Goal: Task Accomplishment & Management: Use online tool/utility

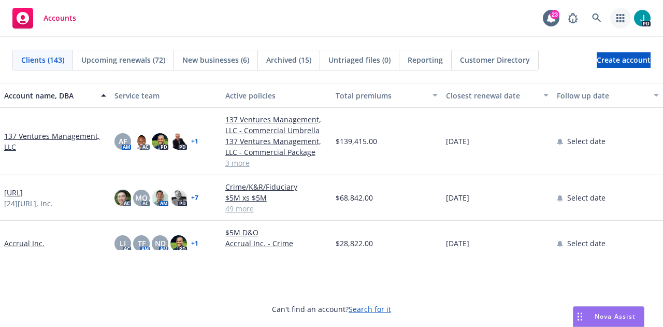
click at [617, 19] on icon "button" at bounding box center [620, 18] width 8 height 8
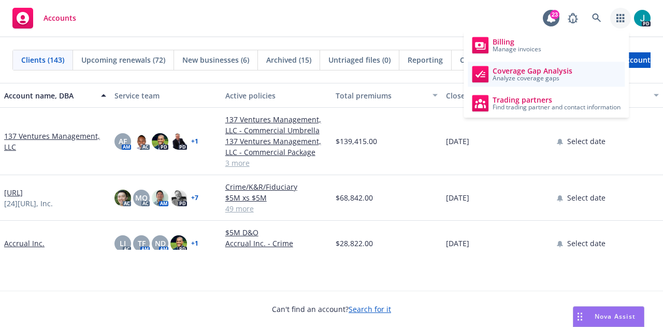
click at [541, 78] on span "Analyze coverage gaps" at bounding box center [532, 78] width 80 height 6
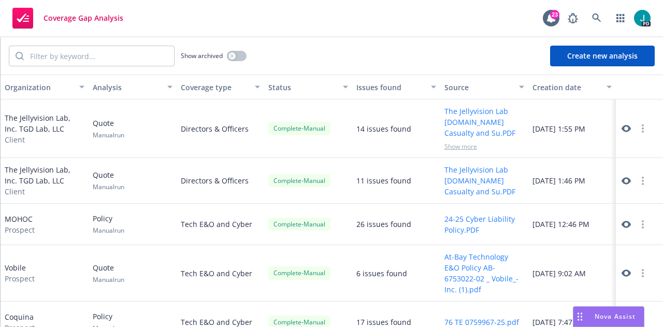
click at [578, 57] on button "Create new analysis" at bounding box center [602, 56] width 105 height 21
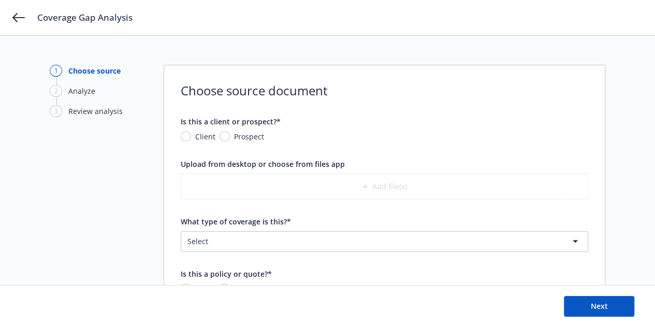
click at [230, 138] on span "Prospect" at bounding box center [247, 136] width 34 height 11
click at [230, 138] on input "Prospect" at bounding box center [224, 136] width 10 height 10
radio input "true"
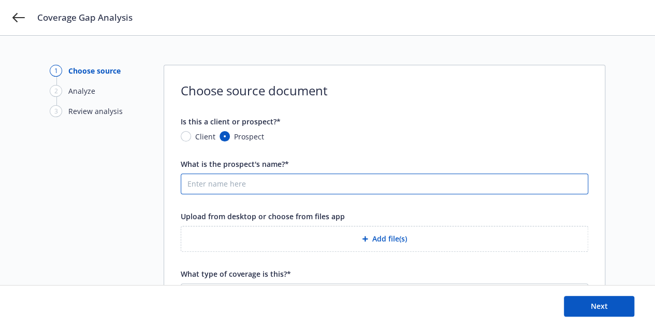
click at [221, 188] on input "What is the prospect's name?*" at bounding box center [384, 184] width 406 height 20
type input "Battle Motors"
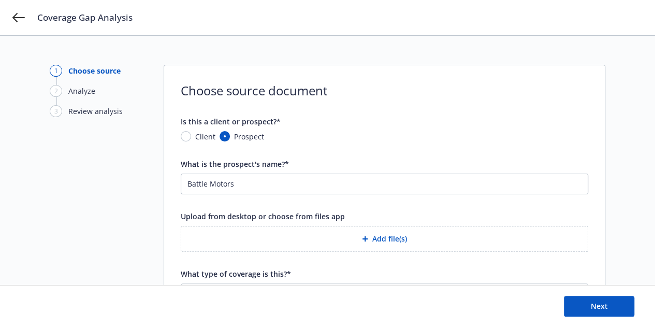
click at [374, 239] on button "Add file(s)" at bounding box center [384, 239] width 407 height 26
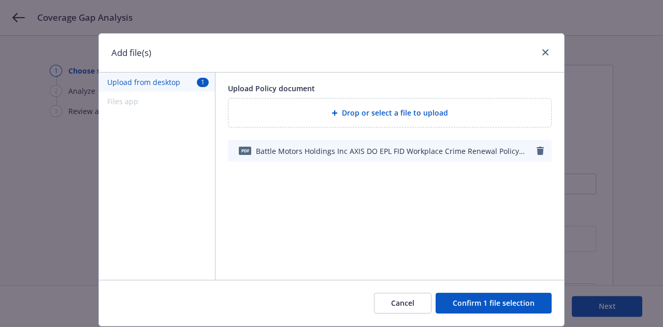
click at [473, 306] on button "Confirm 1 file selection" at bounding box center [493, 302] width 116 height 21
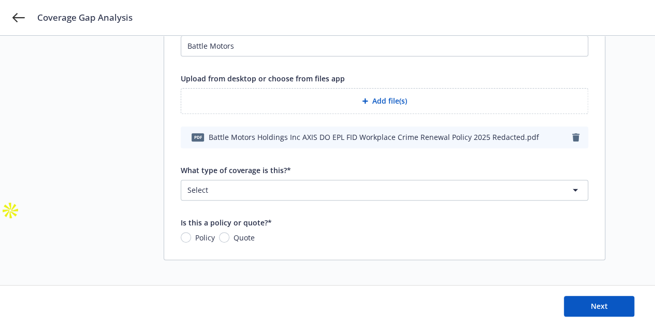
scroll to position [140, 0]
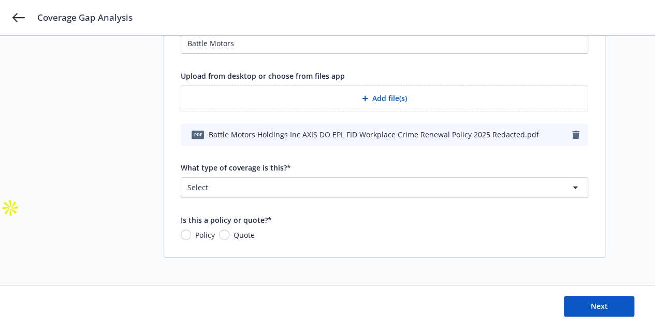
click at [355, 189] on html "Coverage Gap Analysis 1 Choose source 2 Analyze 3 Review analysis Choose source…" at bounding box center [327, 39] width 655 height 358
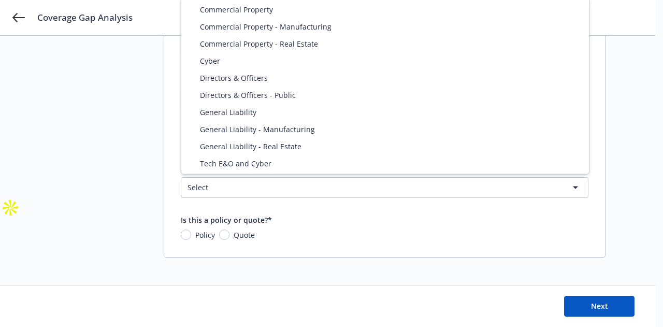
select select "DIRECTORS_AND_OFFICERS"
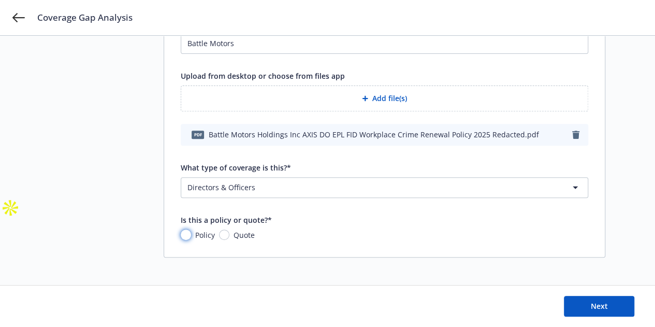
click at [187, 232] on input "Policy" at bounding box center [186, 234] width 10 height 10
radio input "true"
click at [616, 308] on button "Next" at bounding box center [599, 306] width 70 height 21
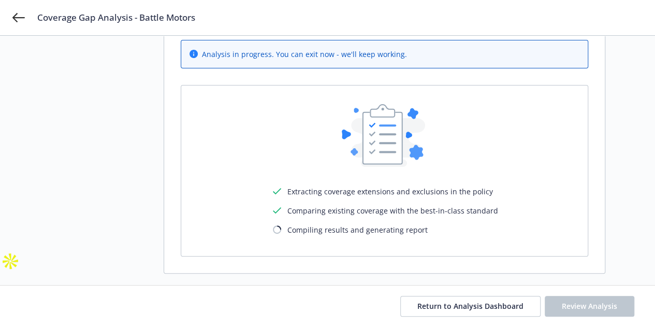
scroll to position [102, 0]
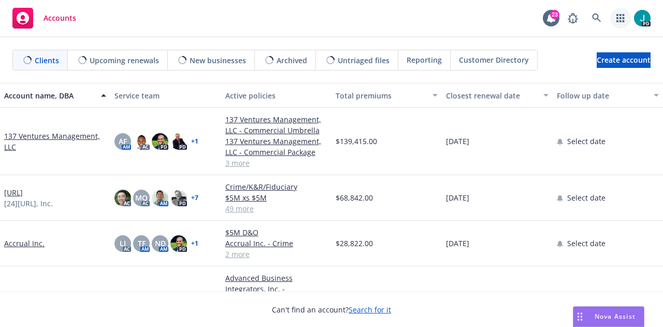
click at [626, 11] on link "button" at bounding box center [620, 18] width 21 height 21
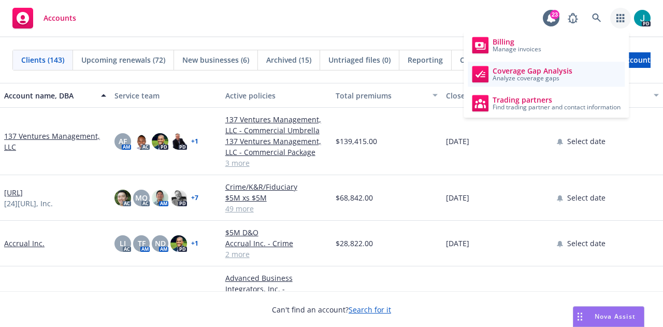
click at [555, 73] on span "Coverage Gap Analysis" at bounding box center [532, 71] width 80 height 8
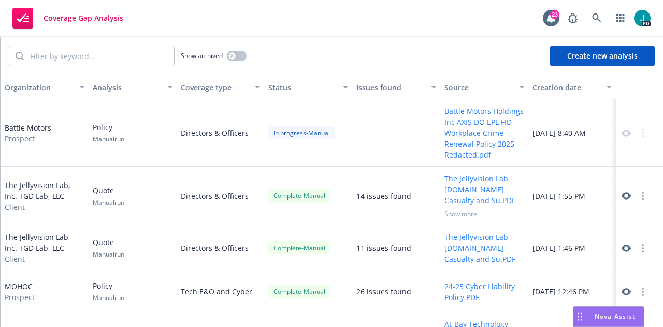
click at [588, 61] on button "Create new analysis" at bounding box center [602, 56] width 105 height 21
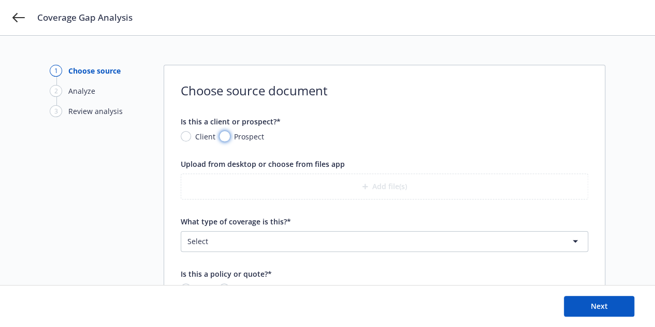
click at [224, 136] on input "Prospect" at bounding box center [224, 136] width 10 height 10
radio input "true"
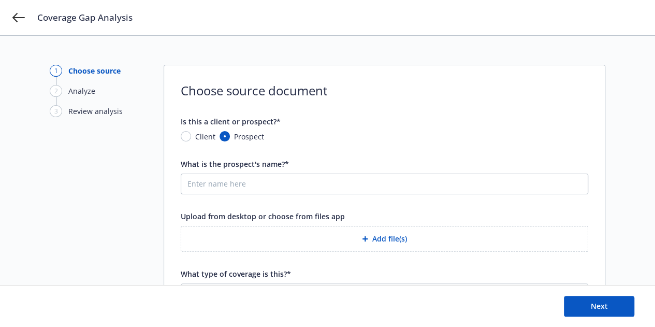
click at [356, 233] on button "Add file(s)" at bounding box center [384, 239] width 407 height 26
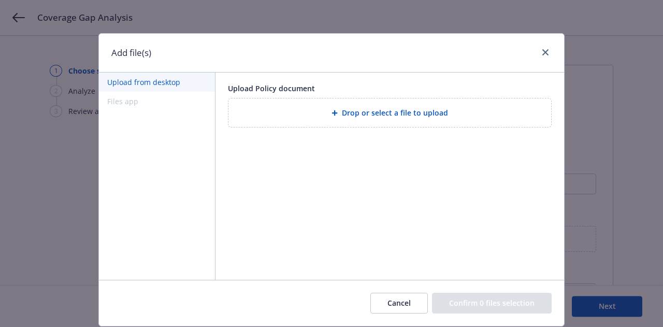
click at [350, 122] on div "Drop or select a file to upload" at bounding box center [389, 112] width 322 height 28
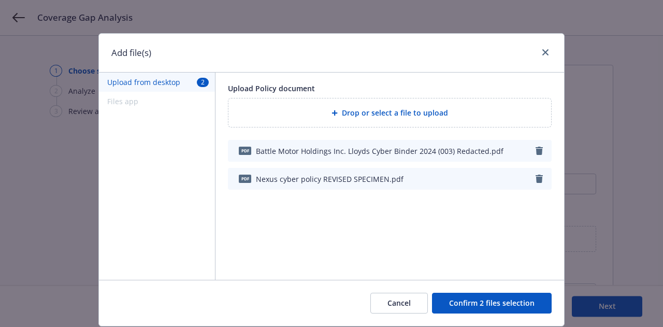
click at [461, 303] on button "Confirm 2 files selection" at bounding box center [492, 302] width 120 height 21
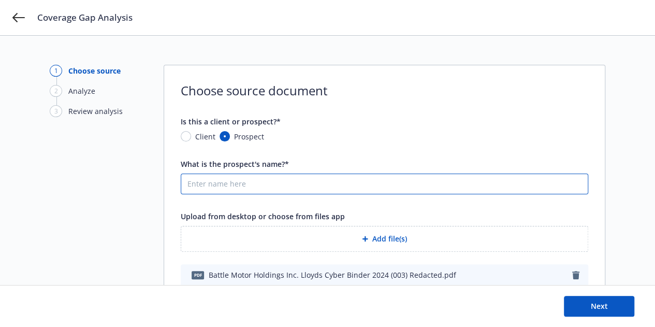
drag, startPoint x: 298, startPoint y: 178, endPoint x: 295, endPoint y: 185, distance: 8.2
click at [298, 178] on input "What is the prospect's name?*" at bounding box center [384, 184] width 406 height 20
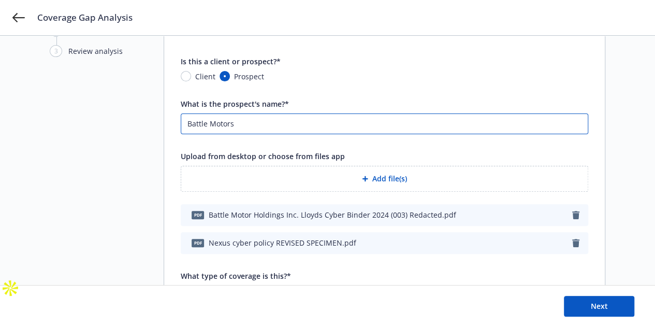
scroll to position [155, 0]
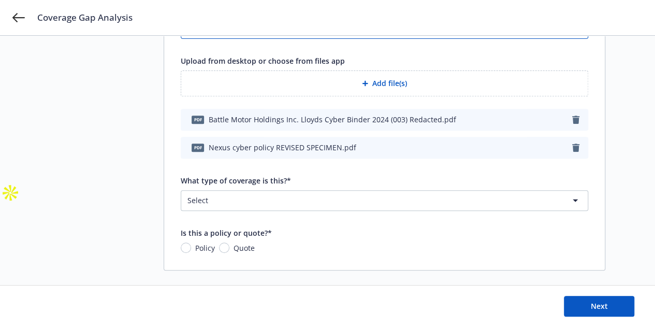
type input "Battle Motors"
click at [194, 245] on span "Policy" at bounding box center [203, 247] width 24 height 11
click at [191, 245] on input "Policy" at bounding box center [186, 247] width 10 height 10
radio input "true"
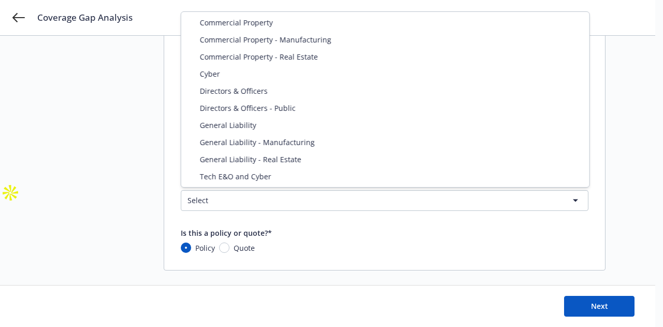
click at [338, 198] on html "Coverage Gap Analysis 1 Choose source 2 Analyze 3 Review analysis Choose source…" at bounding box center [331, 24] width 663 height 358
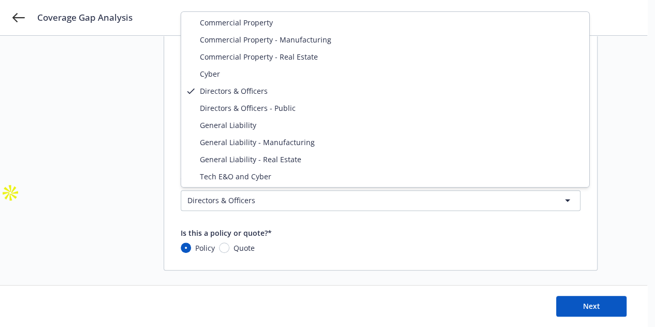
click at [346, 198] on html "Coverage Gap Analysis 1 Choose source 2 Analyze 3 Review analysis Choose source…" at bounding box center [327, 24] width 655 height 358
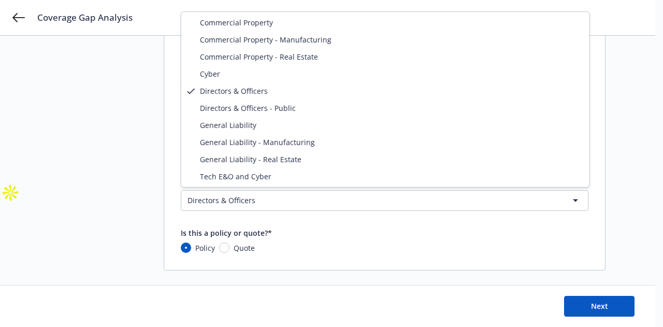
select select "CYBER"
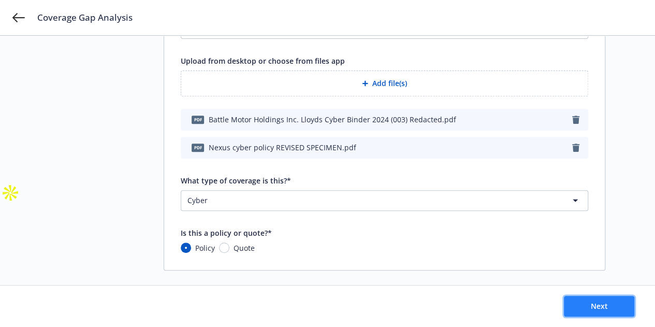
click at [593, 304] on span "Next" at bounding box center [599, 306] width 17 height 10
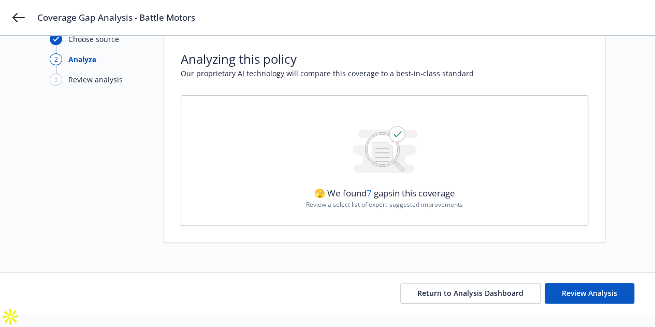
scroll to position [18, 0]
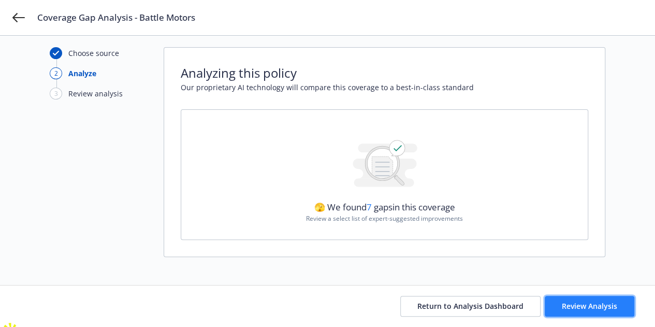
click at [570, 313] on button "Review Analysis" at bounding box center [590, 306] width 90 height 21
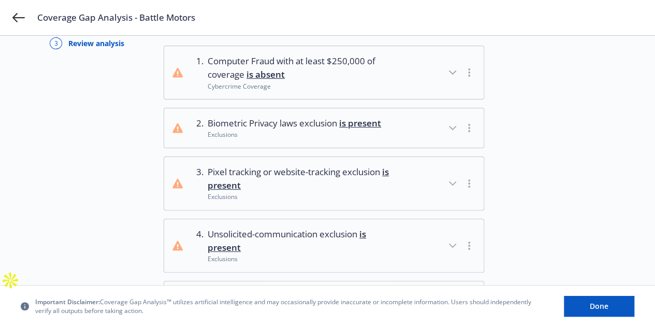
scroll to position [155, 0]
